Goal: Task Accomplishment & Management: Complete application form

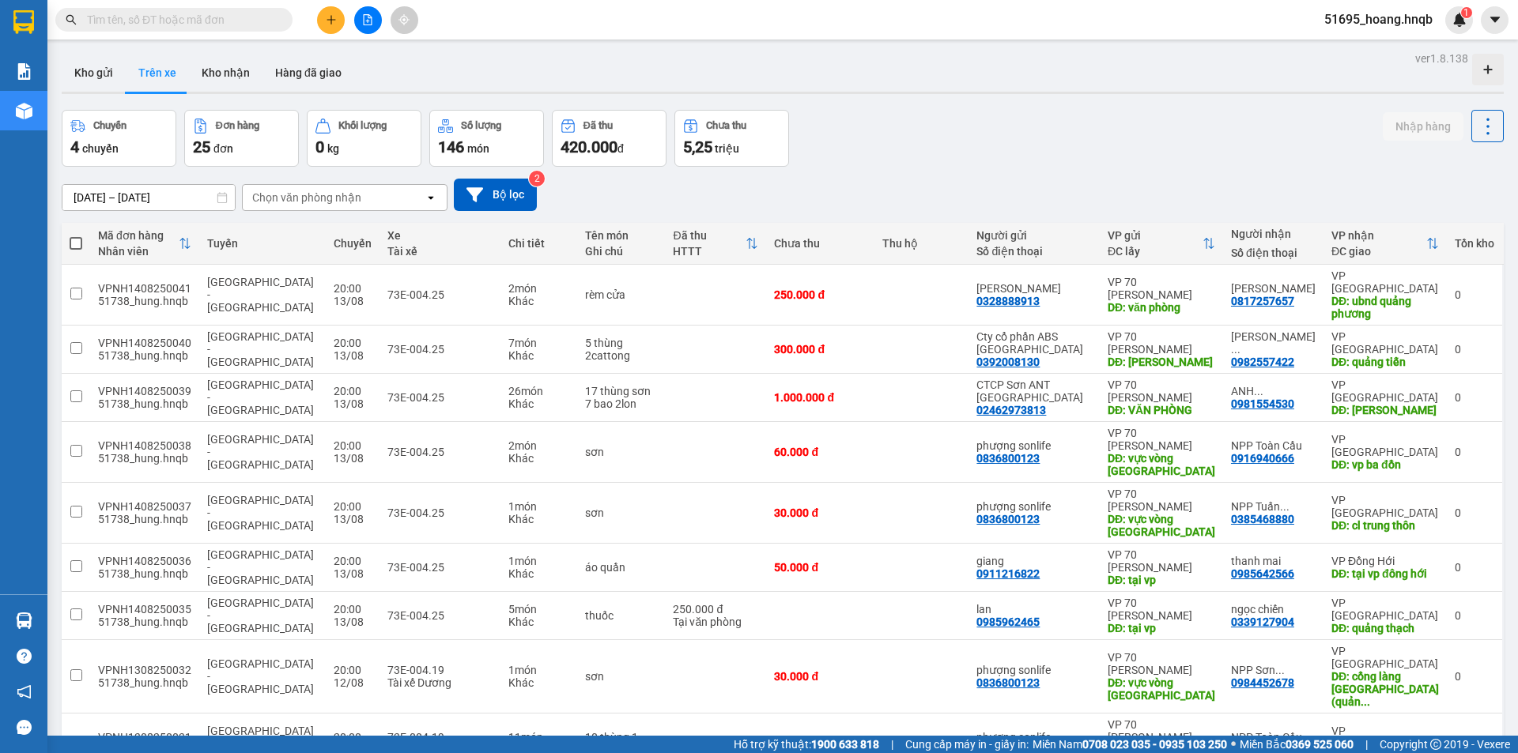
click at [341, 10] on button at bounding box center [331, 20] width 28 height 28
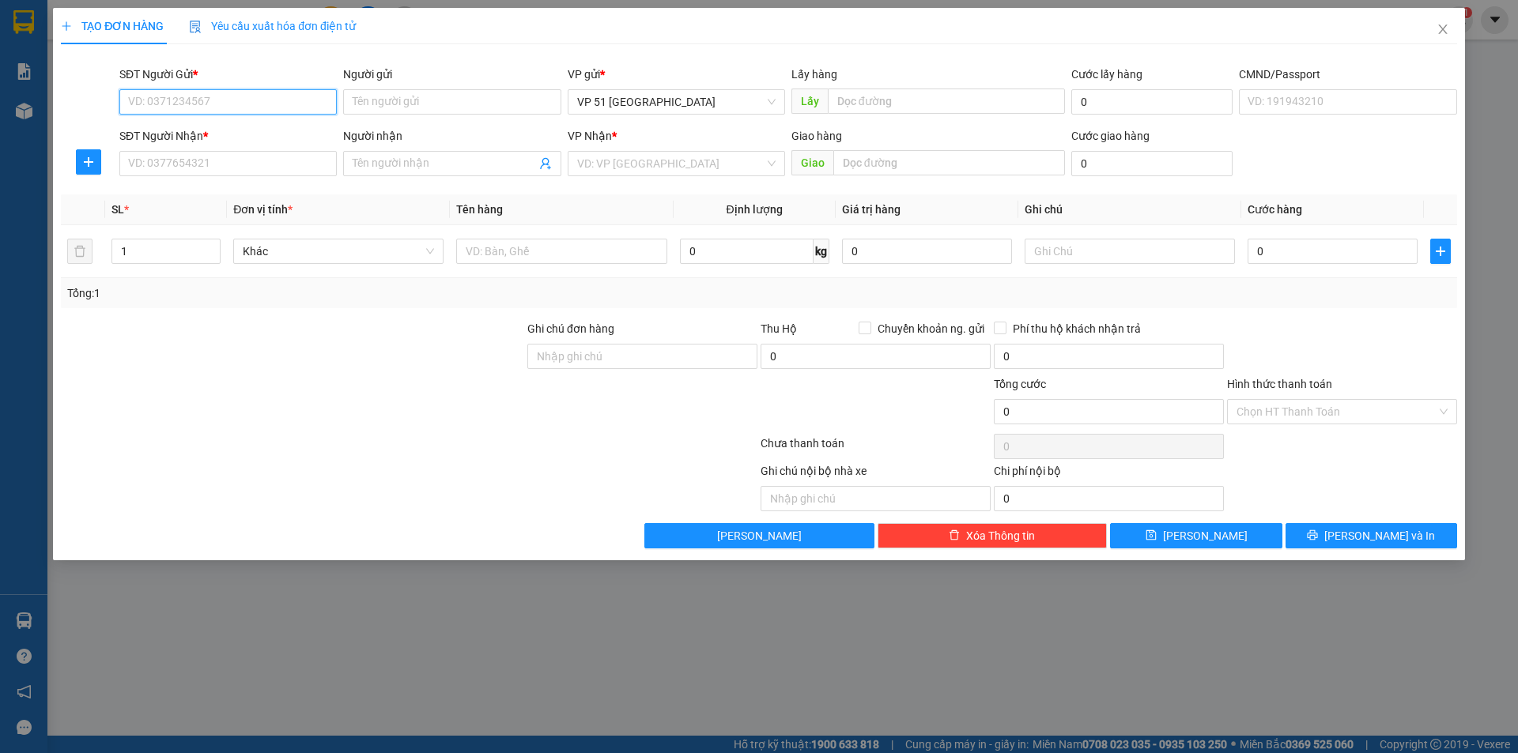
click at [247, 89] on input "SĐT Người Gửi *" at bounding box center [227, 101] width 217 height 25
click at [221, 124] on div "0973699619 - loan" at bounding box center [227, 133] width 217 height 25
type input "0973699619"
type input "loan"
type input "tại vp"
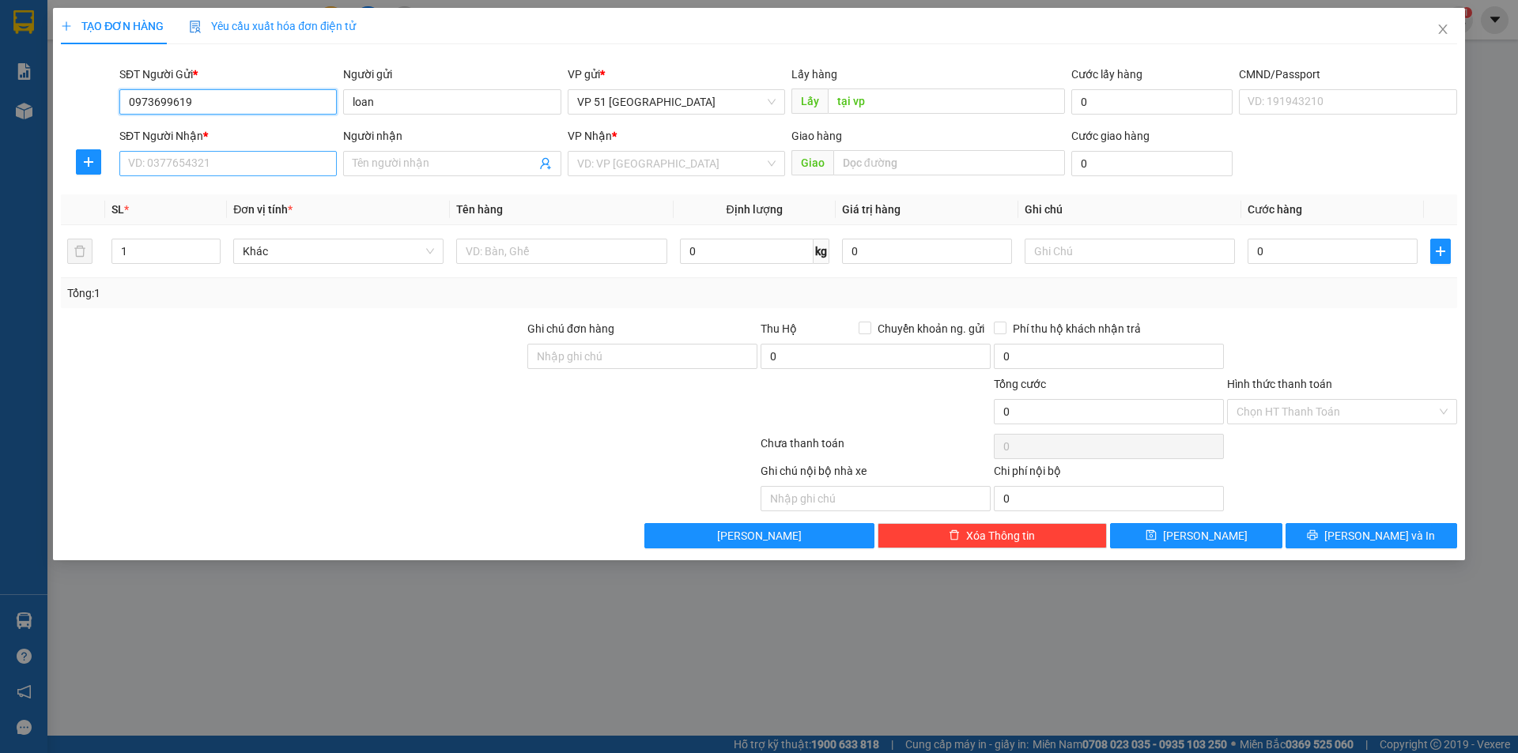
type input "0973699619"
click at [202, 158] on input "SĐT Người Nhận *" at bounding box center [227, 163] width 217 height 25
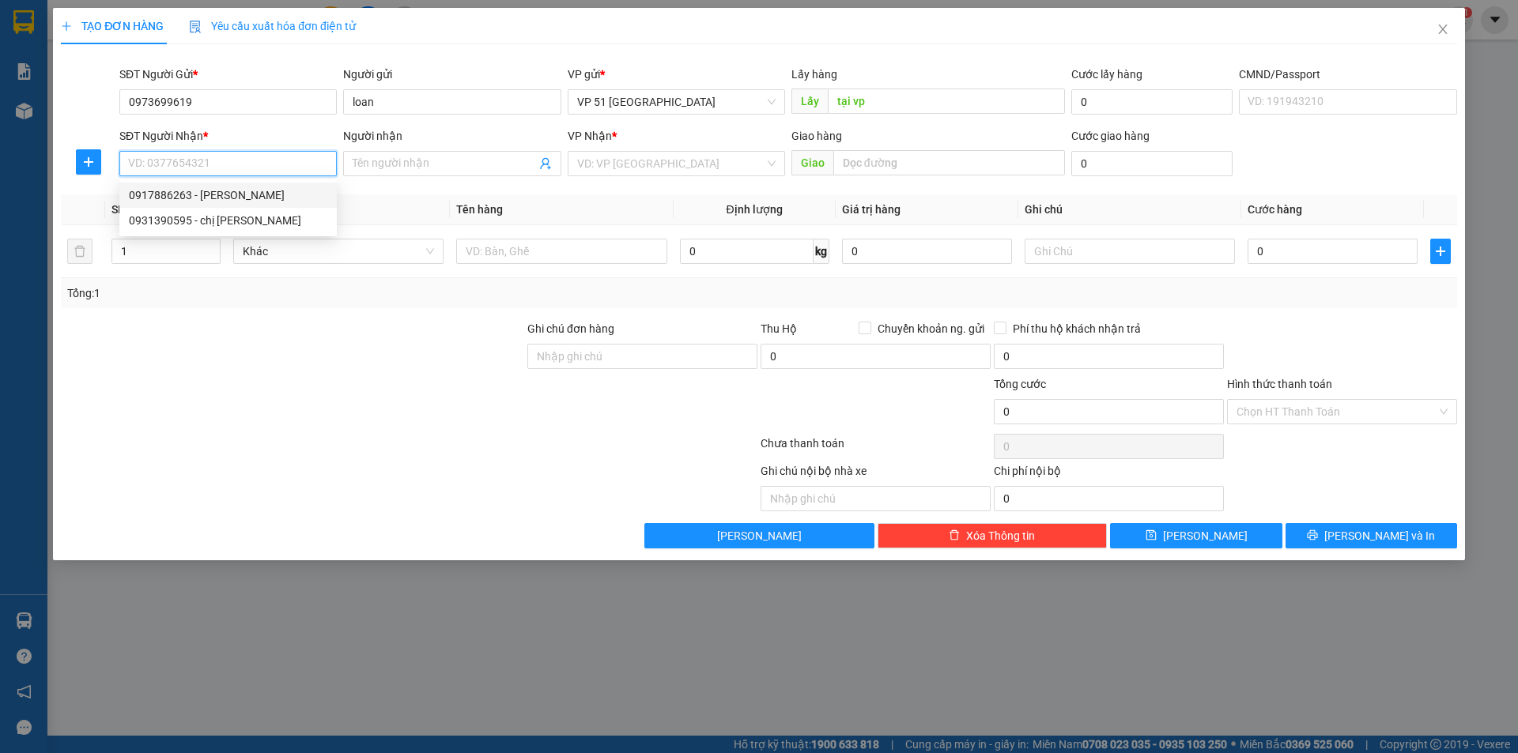
click at [219, 193] on div "0917886263 - [PERSON_NAME]" at bounding box center [228, 195] width 198 height 17
type input "0917886263"
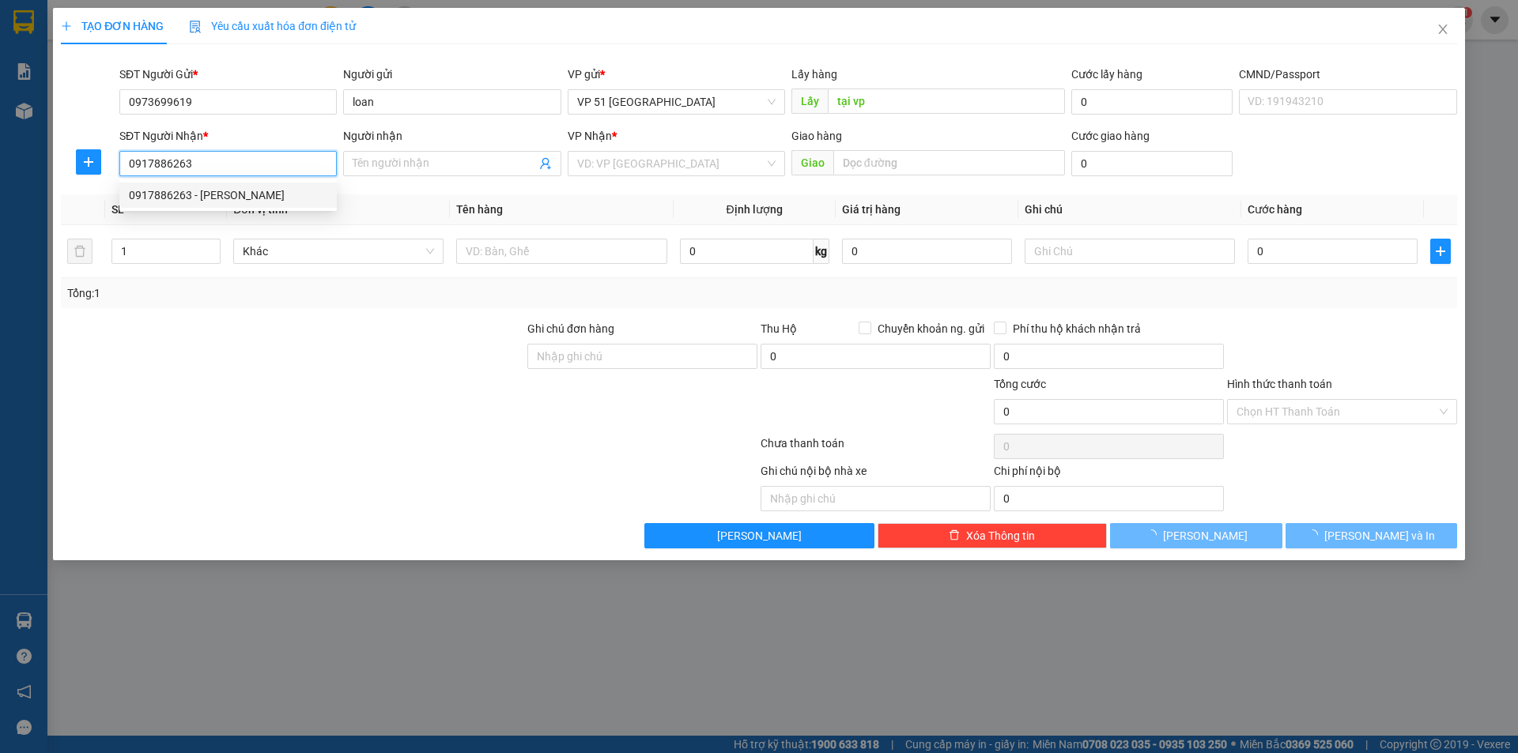
type input "[PERSON_NAME]"
type input "[GEOGRAPHIC_DATA]"
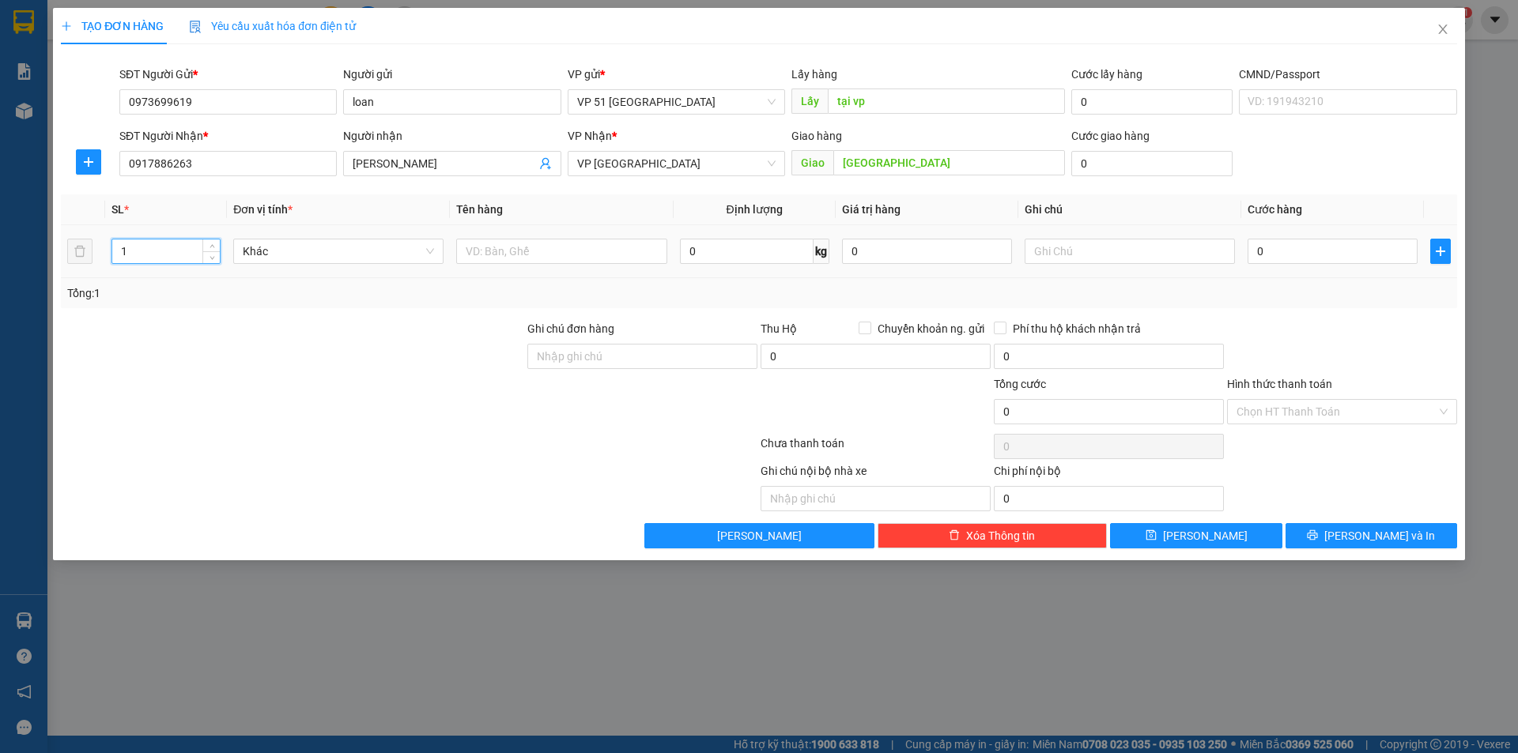
click at [188, 265] on div "1" at bounding box center [165, 252] width 109 height 32
click at [300, 255] on span "Khác" at bounding box center [338, 252] width 191 height 24
click at [511, 239] on input "text" at bounding box center [561, 251] width 210 height 25
type input "thuc ăn"
click at [1383, 244] on input "0" at bounding box center [1332, 251] width 170 height 25
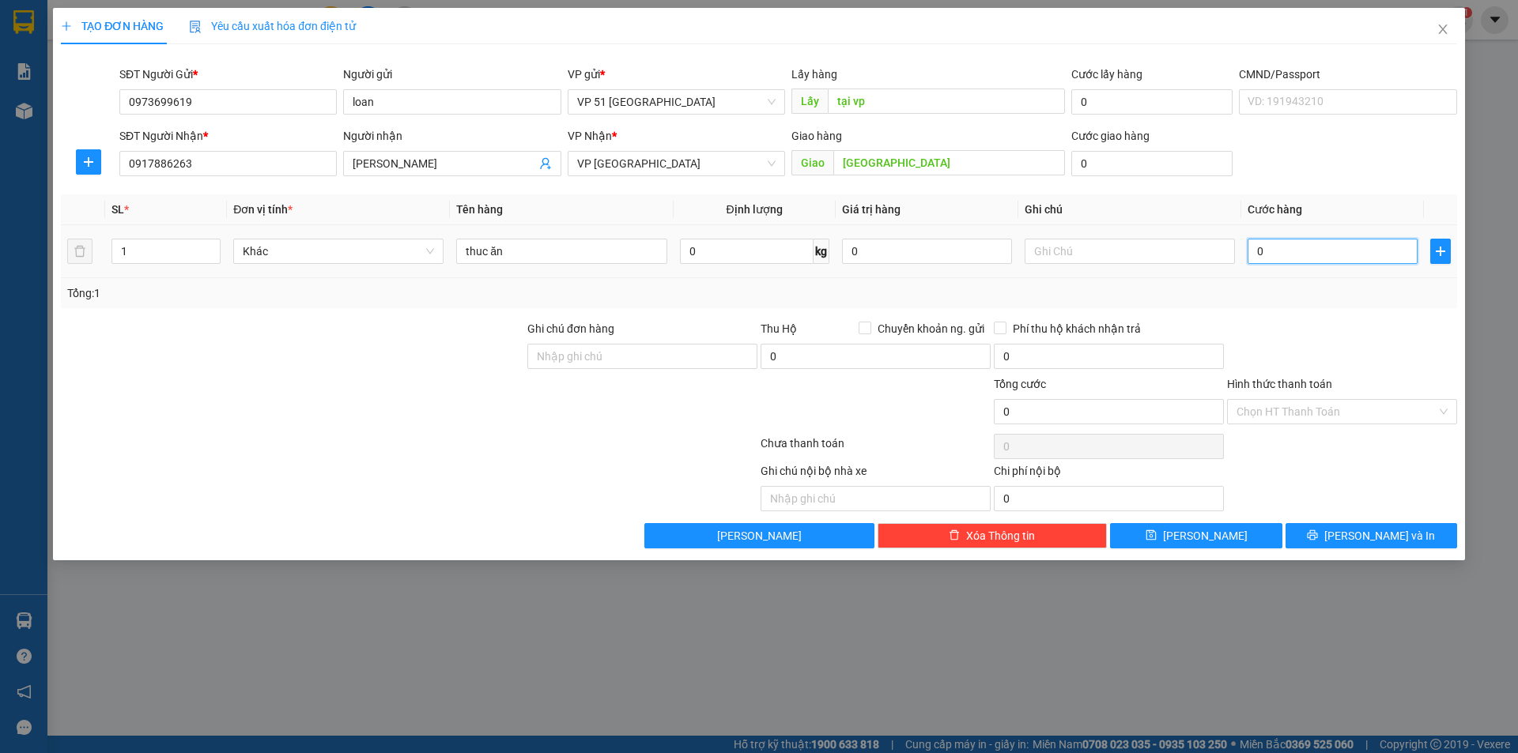
type input "004"
type input "4"
type input "00"
type input "0"
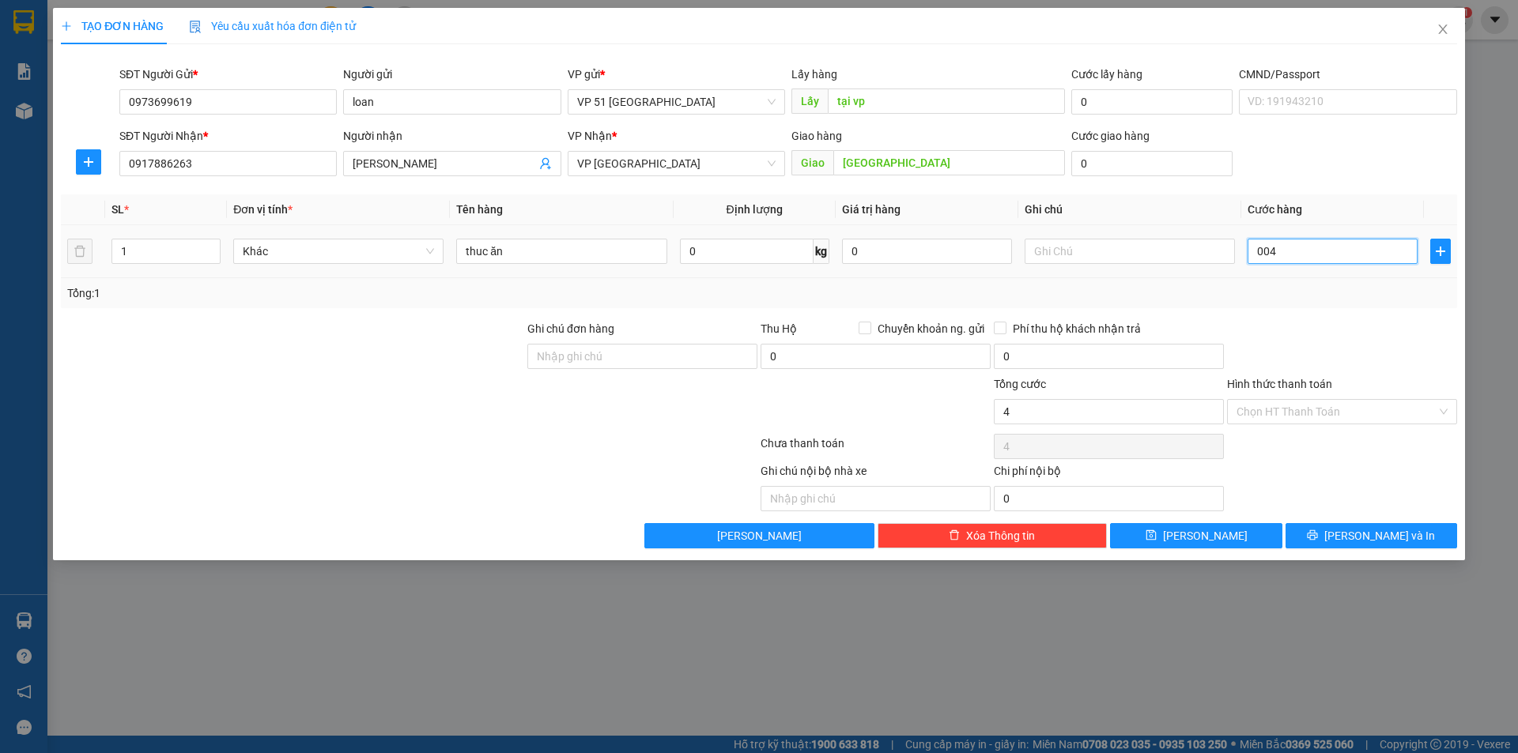
type input "0"
click at [1257, 252] on input "0" at bounding box center [1332, 251] width 170 height 25
type input "40"
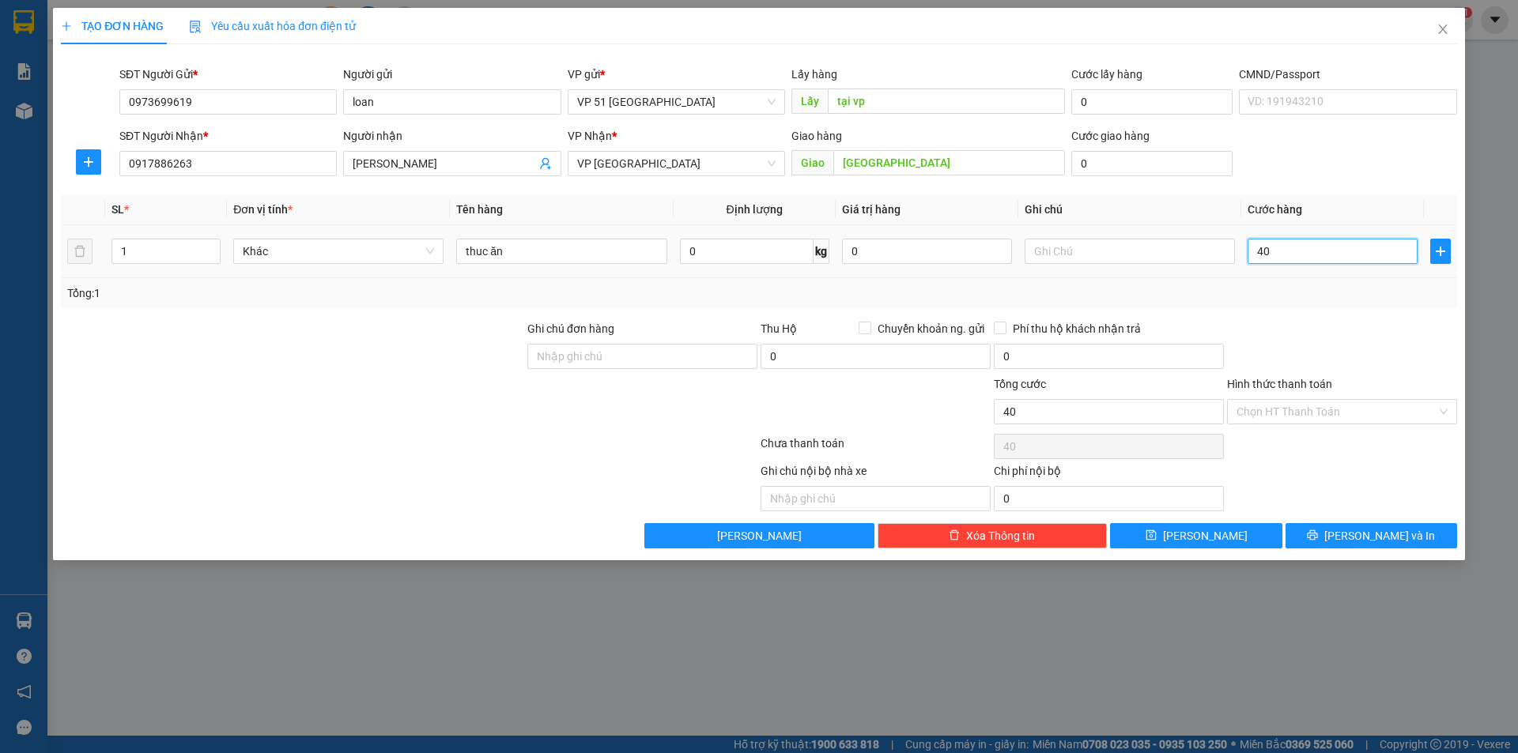
type input "400"
type input "4.000"
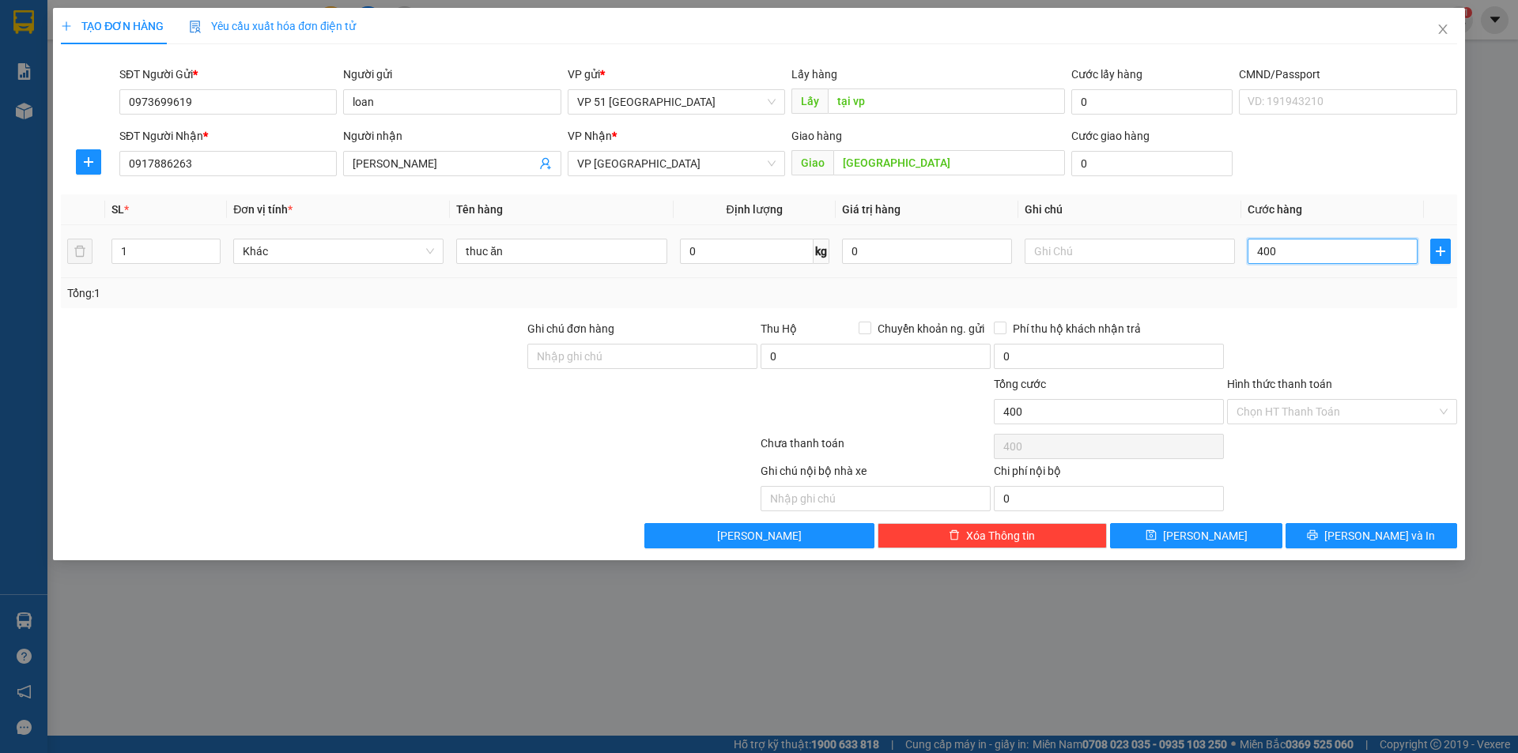
type input "4.000"
type input "44.000"
type input "44.400"
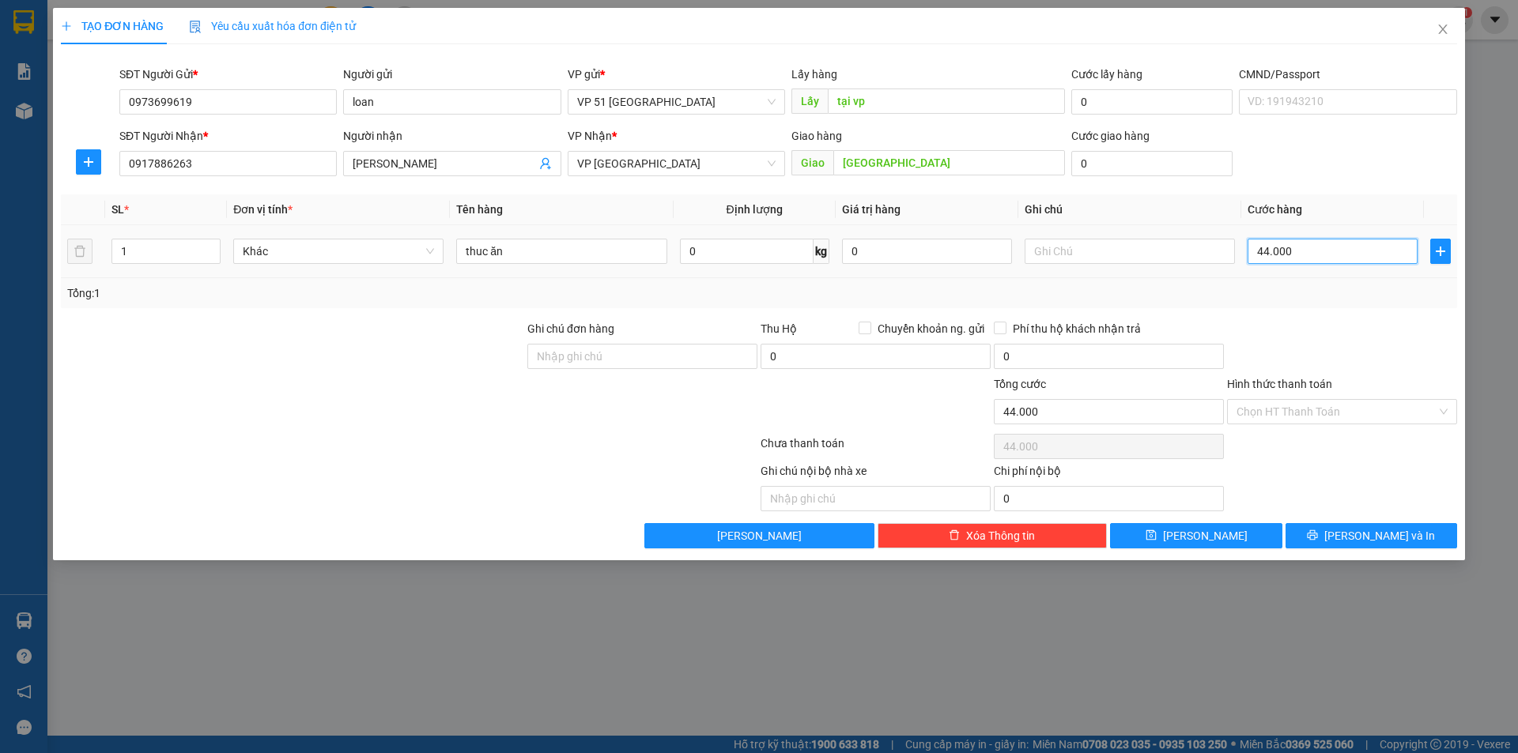
type input "44.400"
type input "4.404"
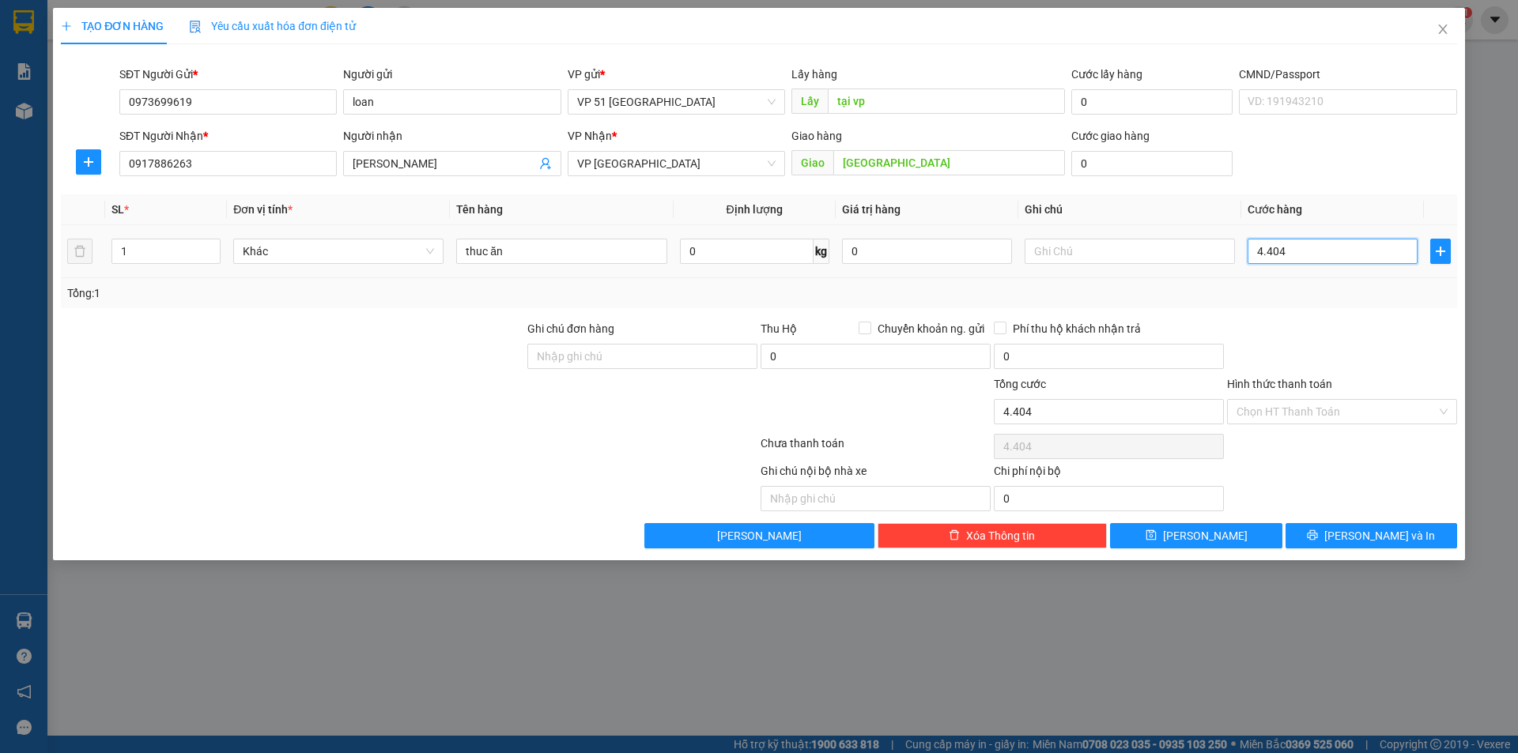
click at [1288, 253] on input "4.404" at bounding box center [1332, 251] width 170 height 25
type input "440"
type input "44"
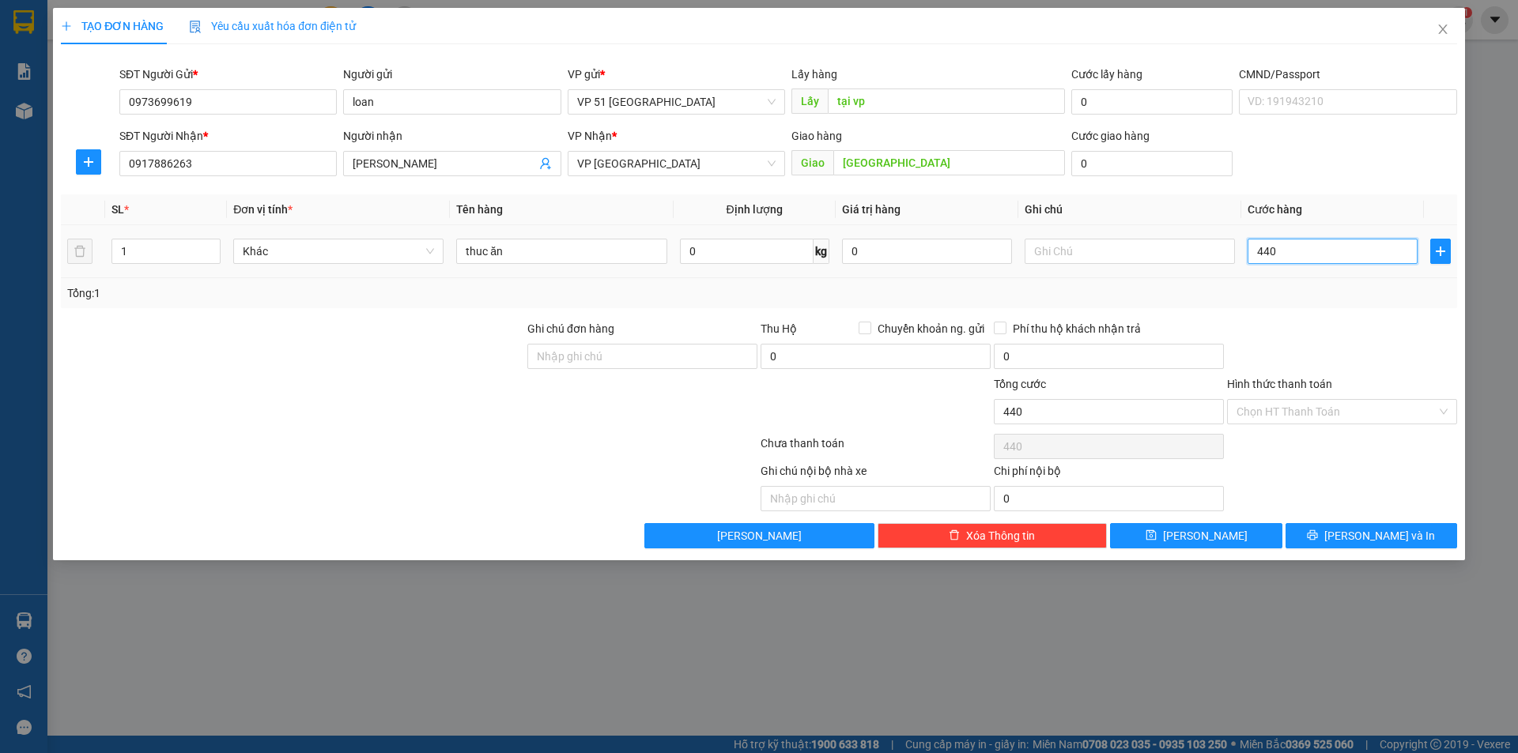
type input "44"
type input "4"
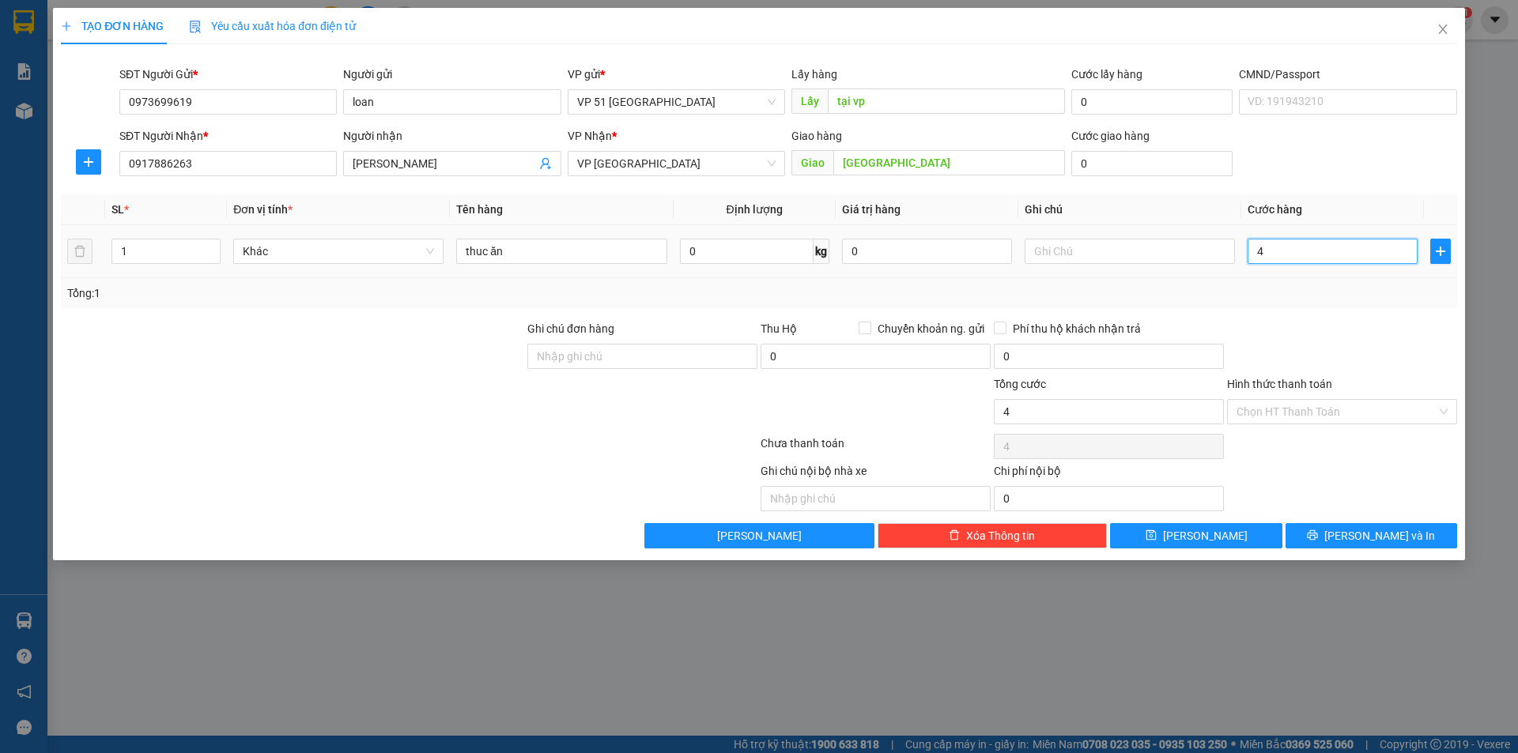
type input "0"
